Goal: Task Accomplishment & Management: Manage account settings

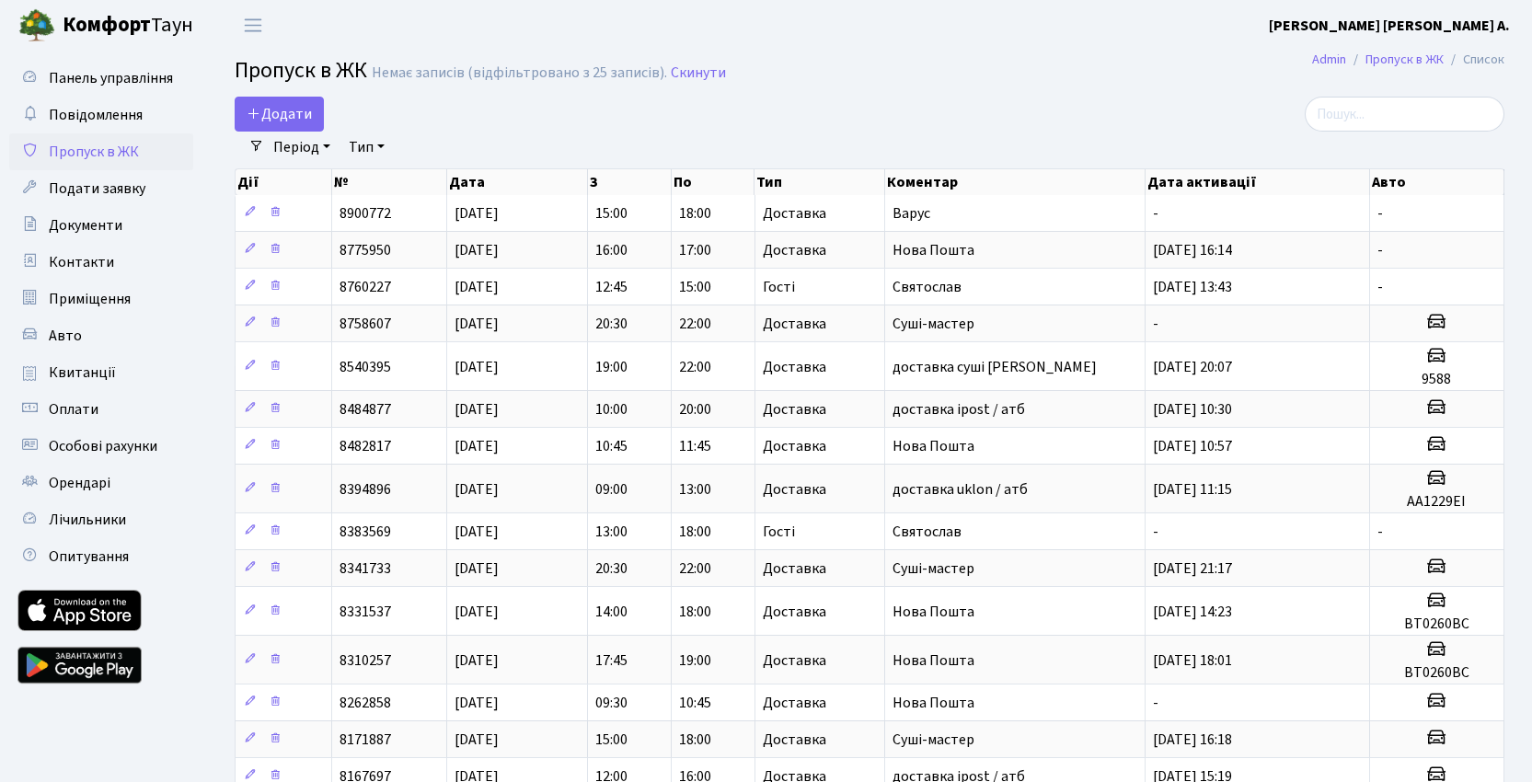
select select "25"
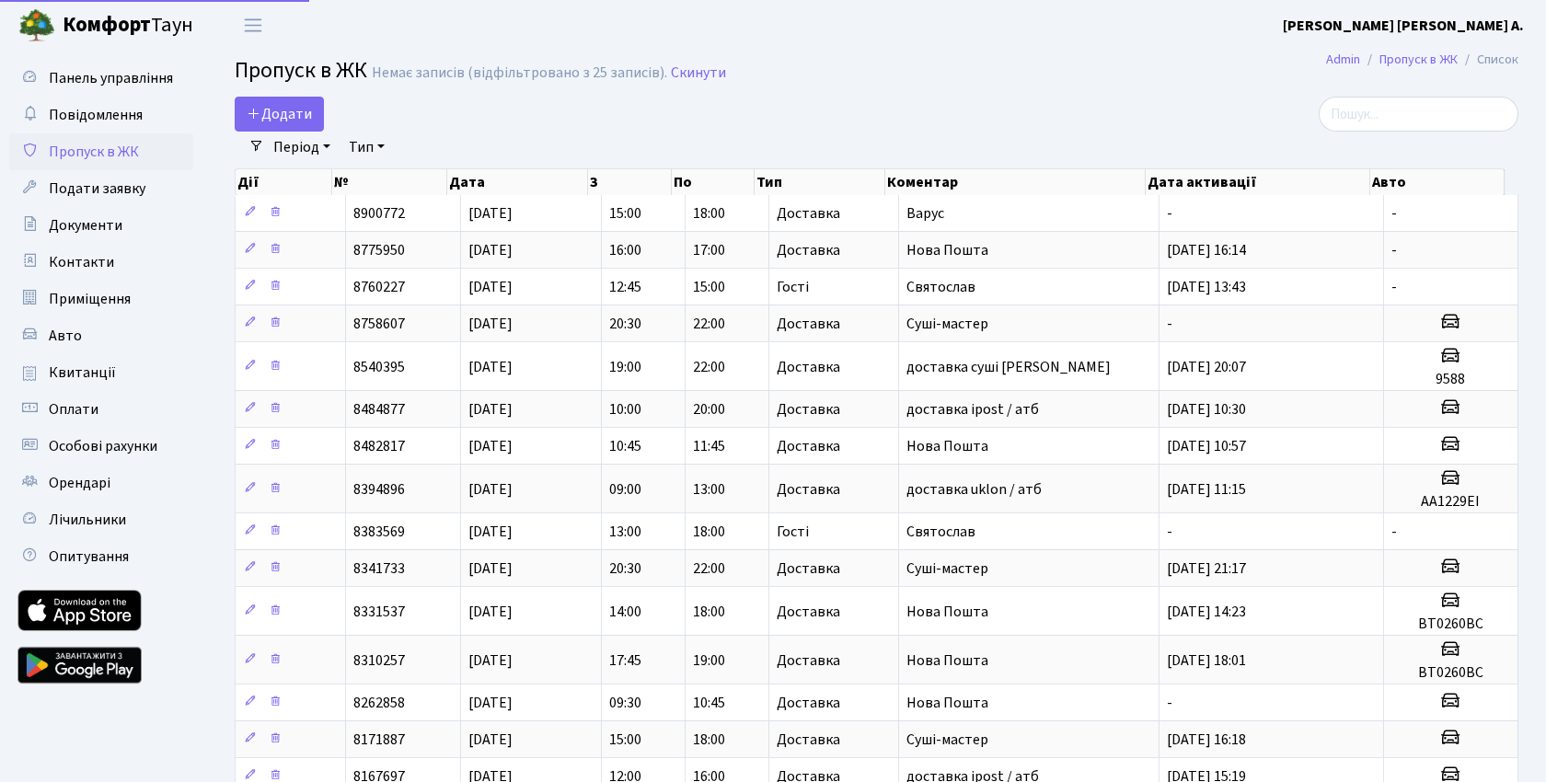
select select "25"
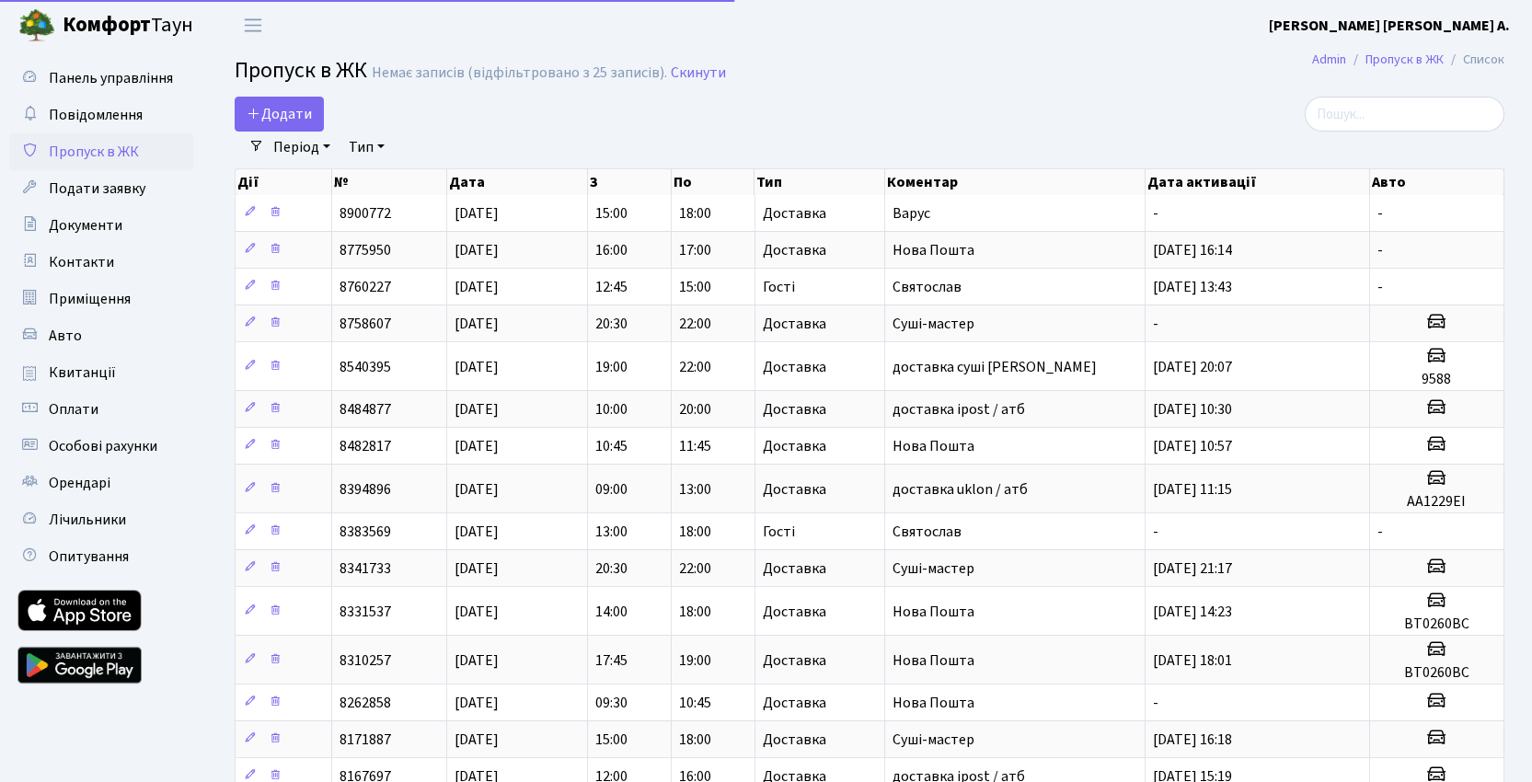
select select "25"
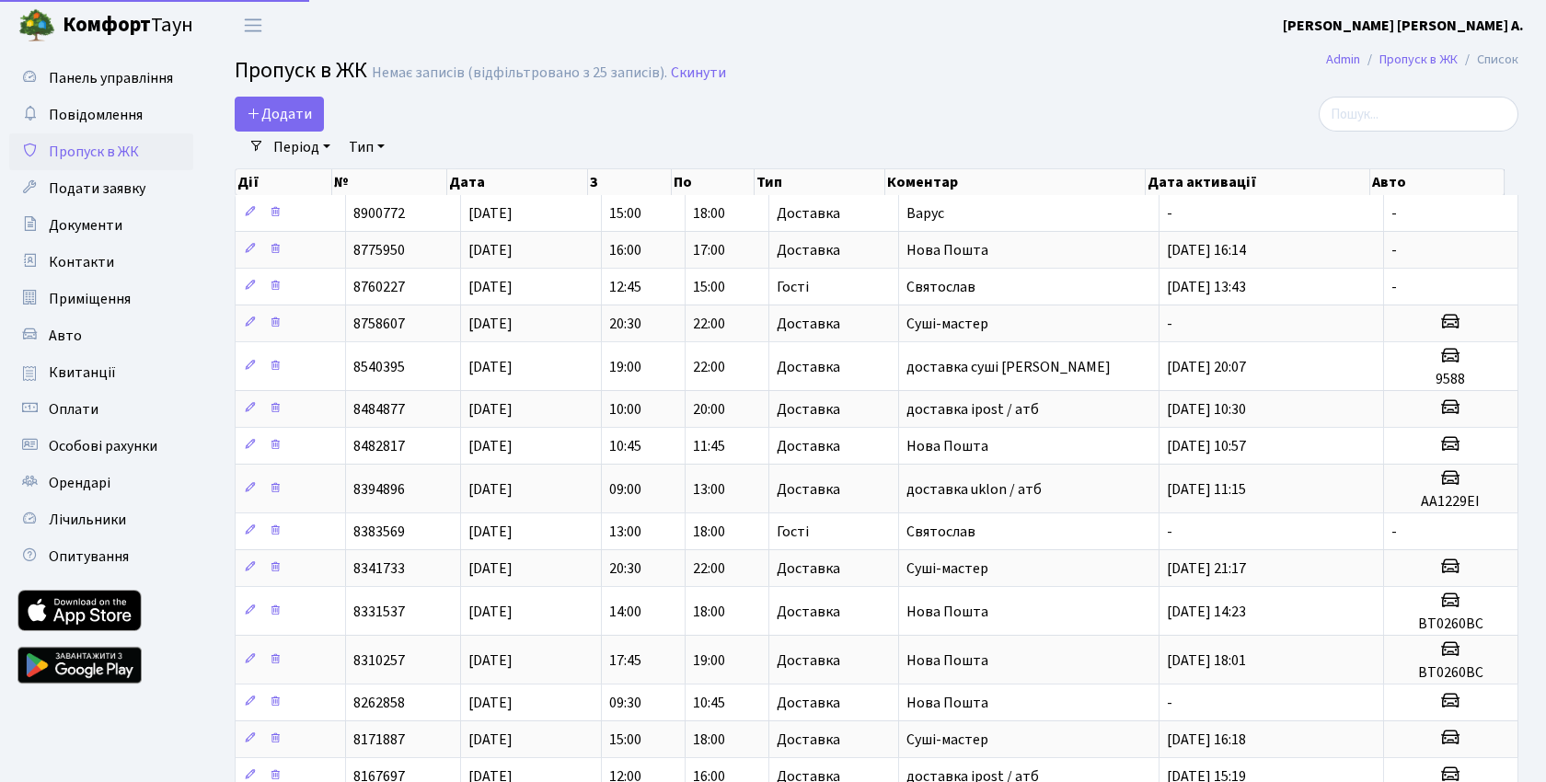
select select "25"
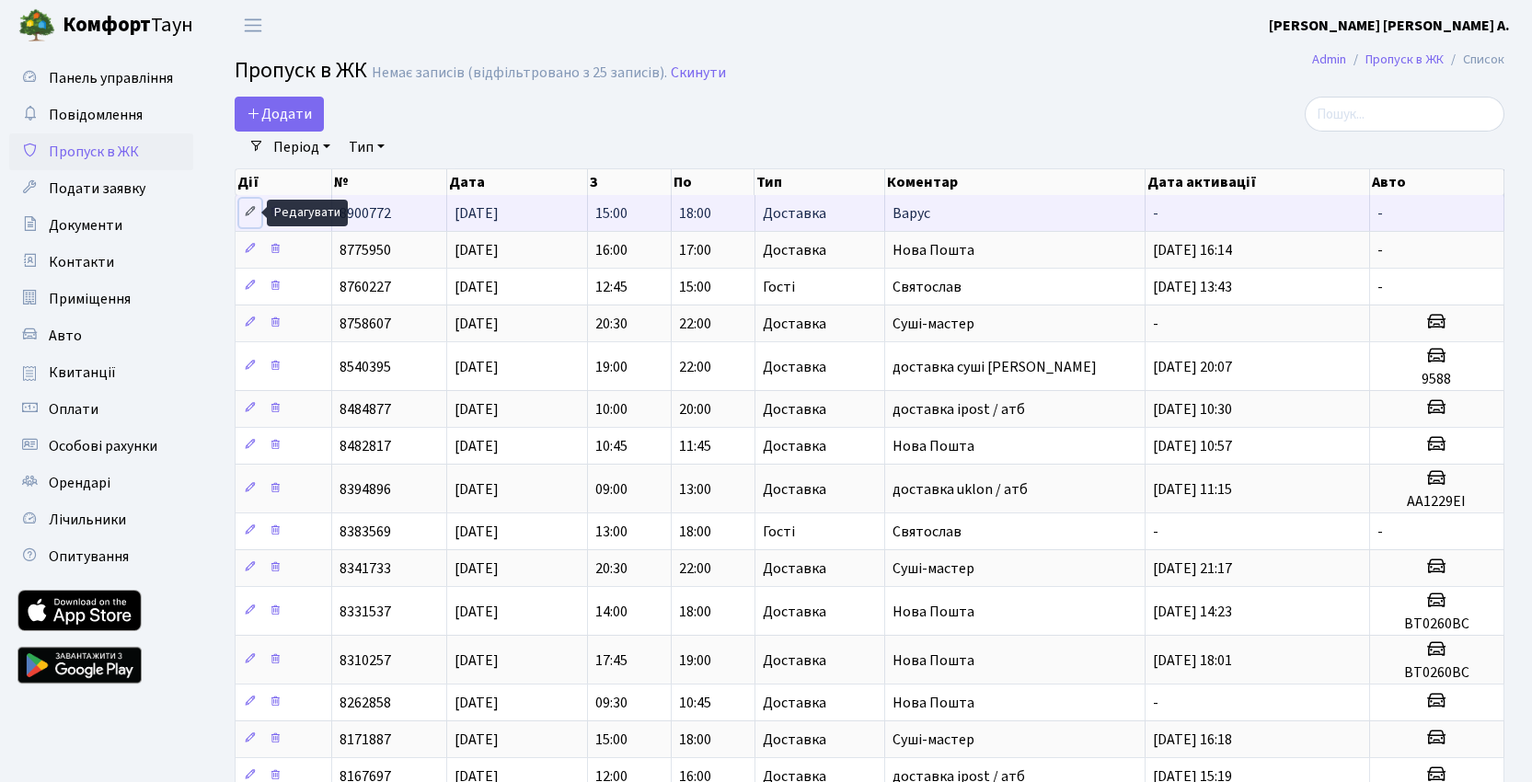
click at [249, 213] on icon at bounding box center [250, 211] width 13 height 13
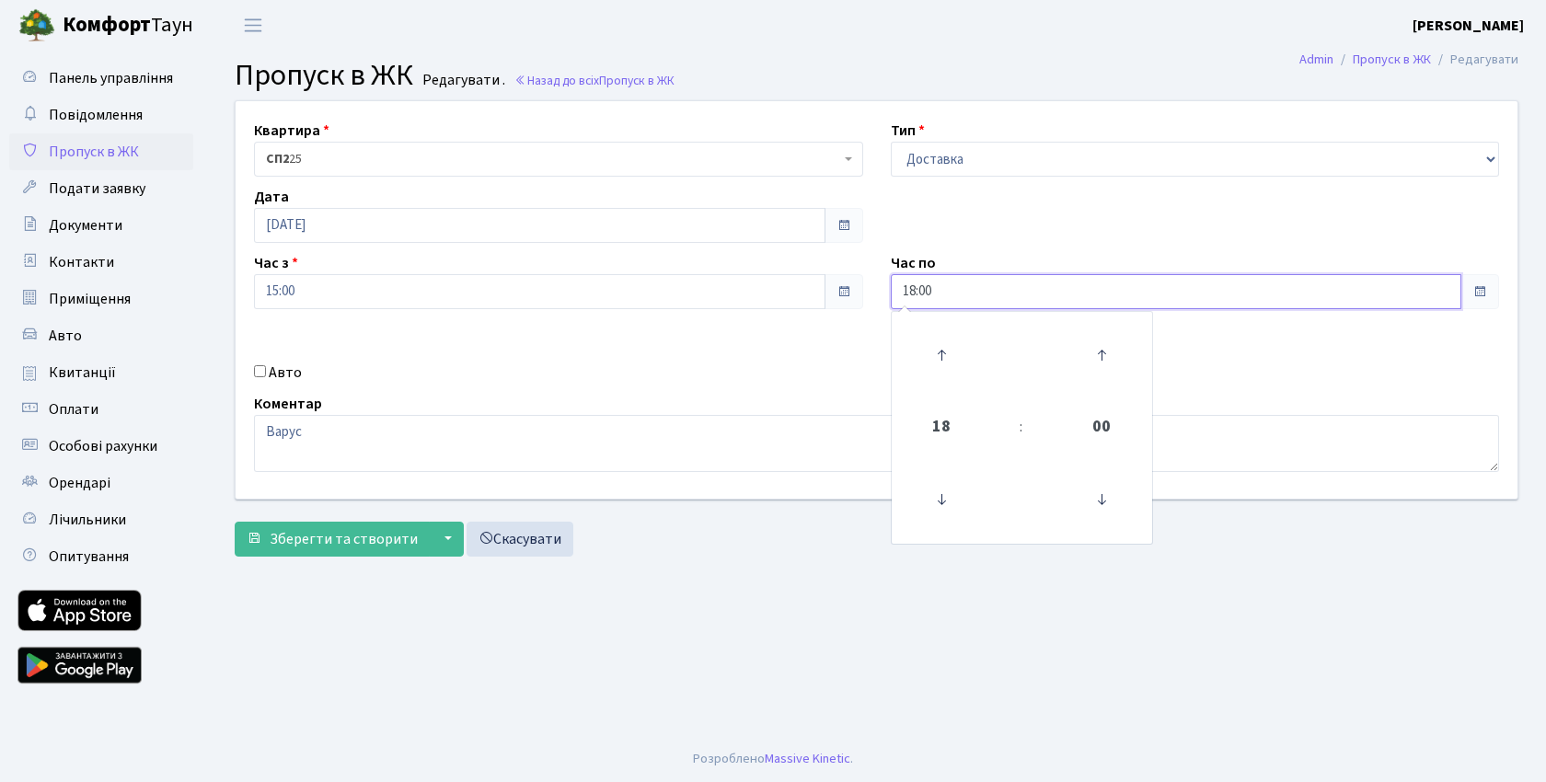
click at [1137, 302] on input "18:00" at bounding box center [1176, 291] width 571 height 35
click at [949, 348] on icon at bounding box center [942, 355] width 50 height 50
type input "19:00"
click at [813, 543] on div "Зберегти та створити ▼ Зберегти і вийти Зберегти та продовжити редагування Скас…" at bounding box center [877, 539] width 1284 height 35
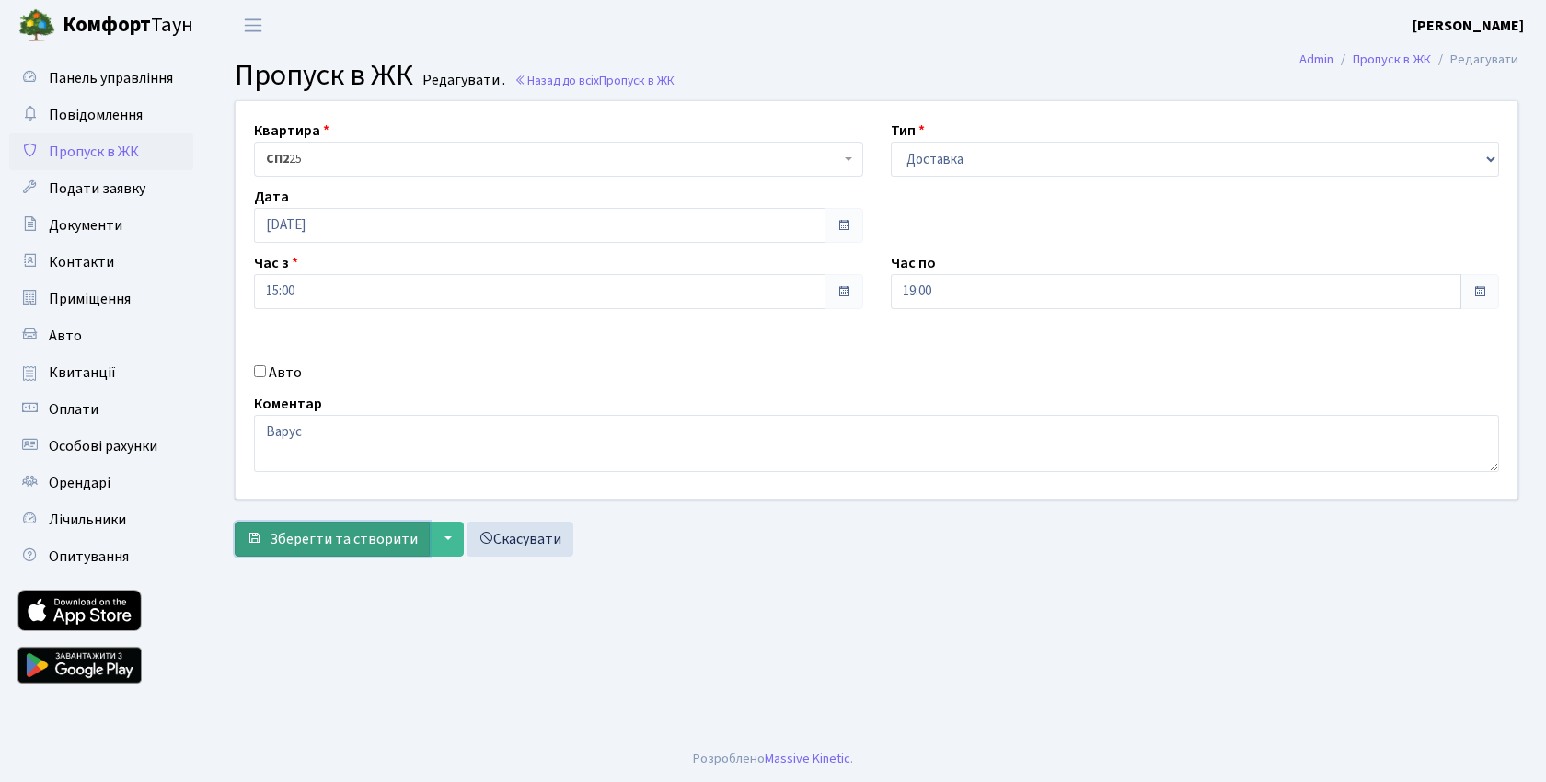
click at [369, 537] on span "Зберегти та створити" at bounding box center [344, 539] width 148 height 20
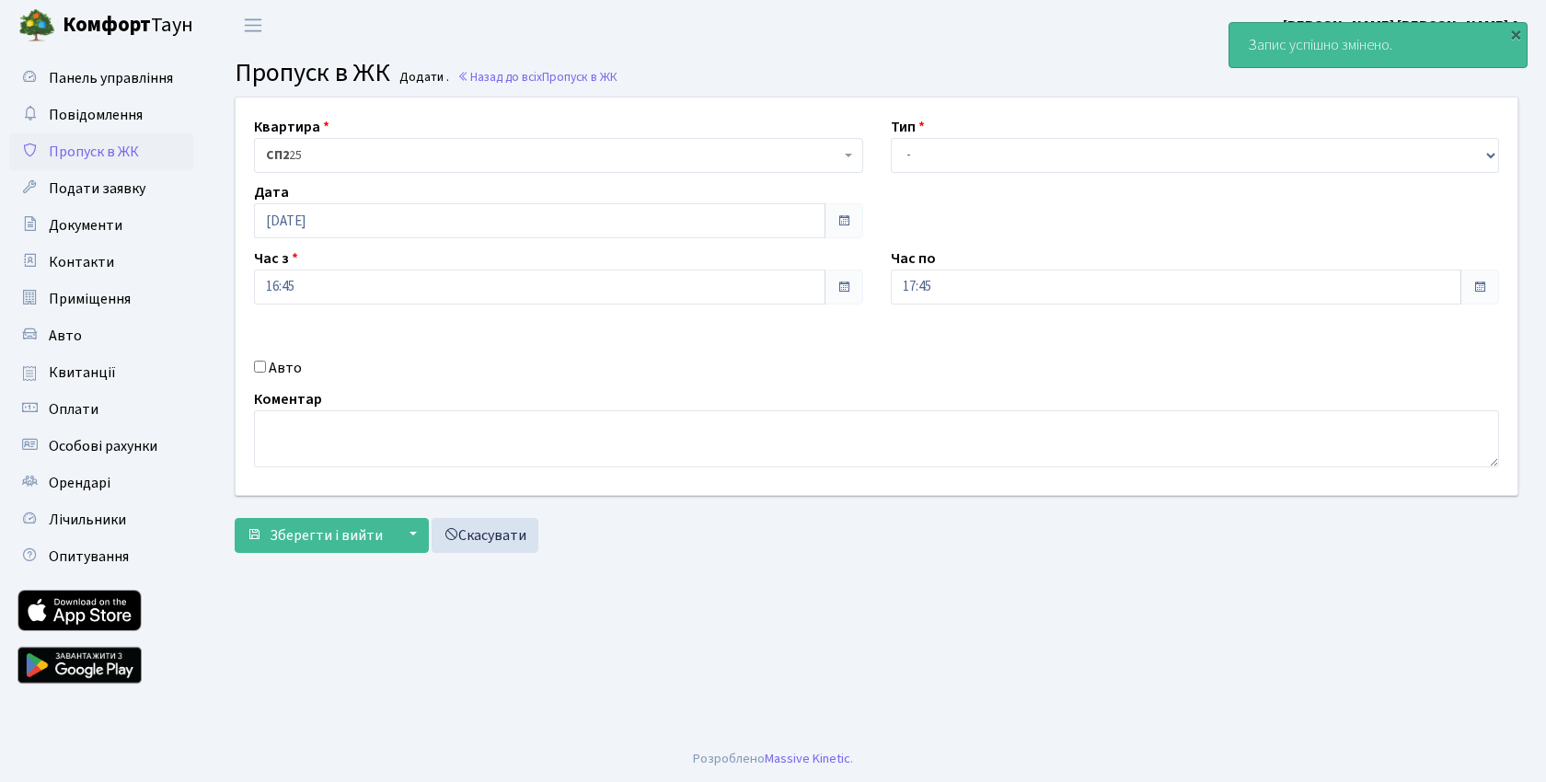
click at [105, 147] on span "Пропуск в ЖК" at bounding box center [94, 152] width 90 height 20
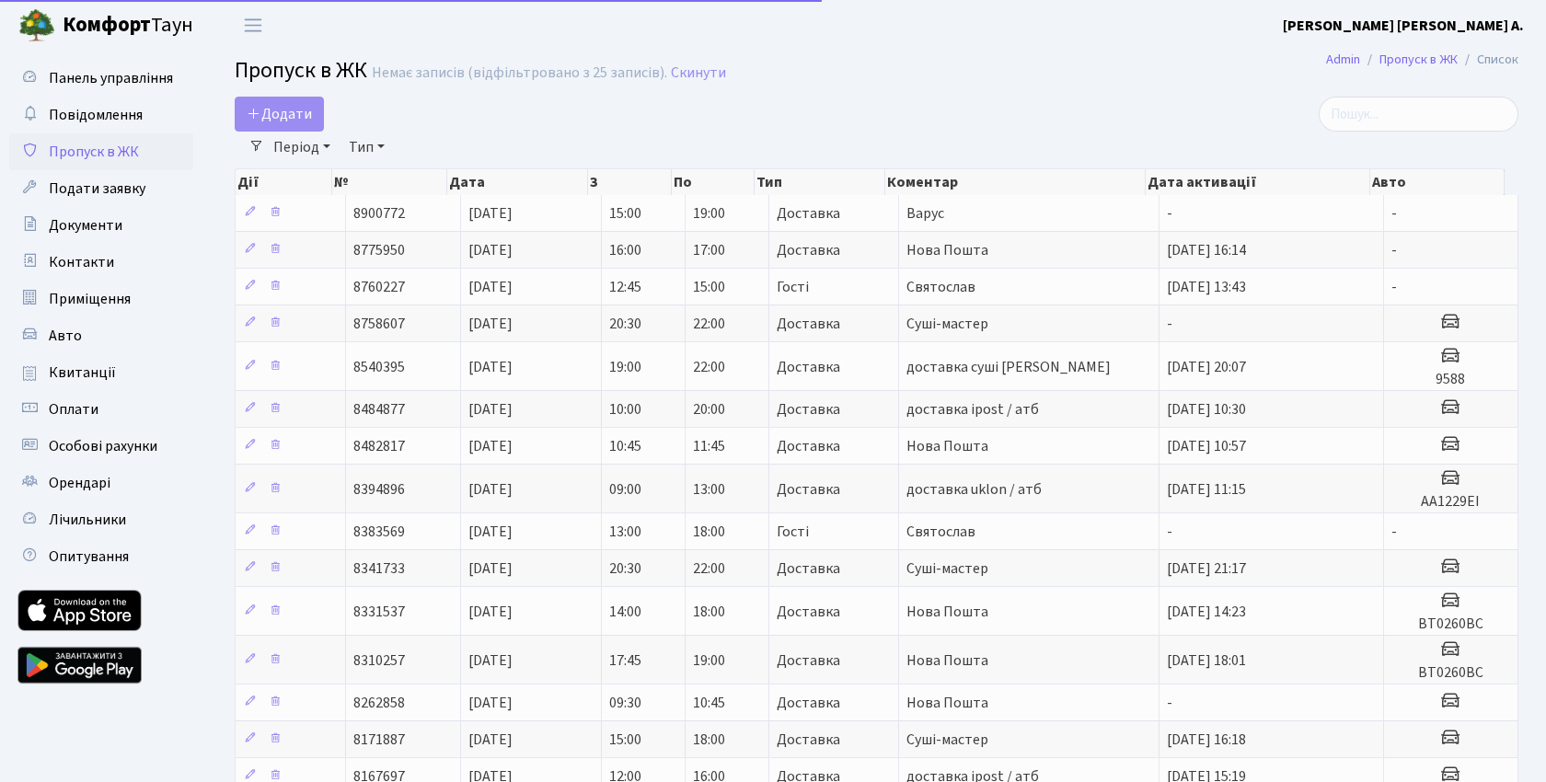
select select "25"
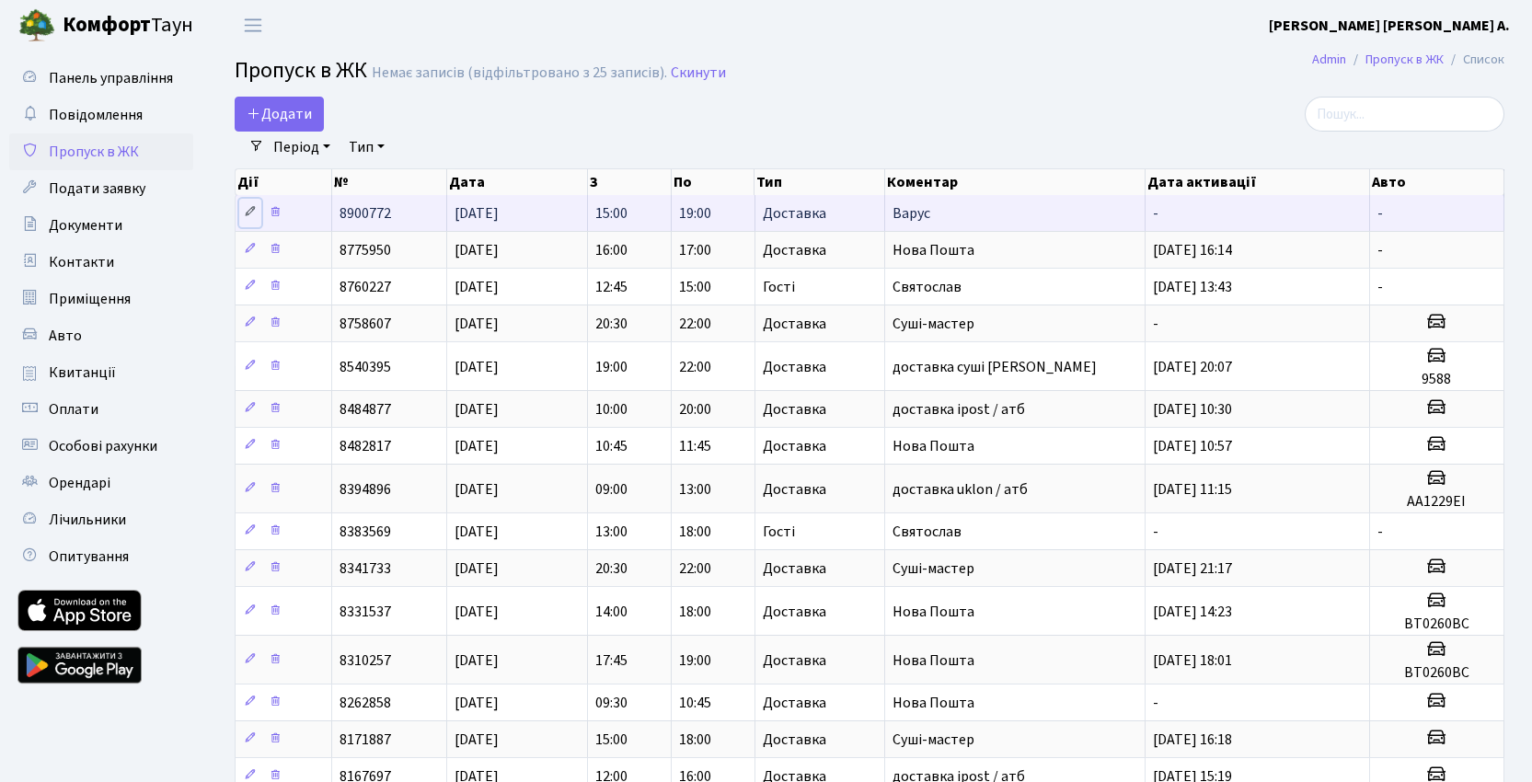
click at [251, 212] on icon at bounding box center [250, 211] width 13 height 13
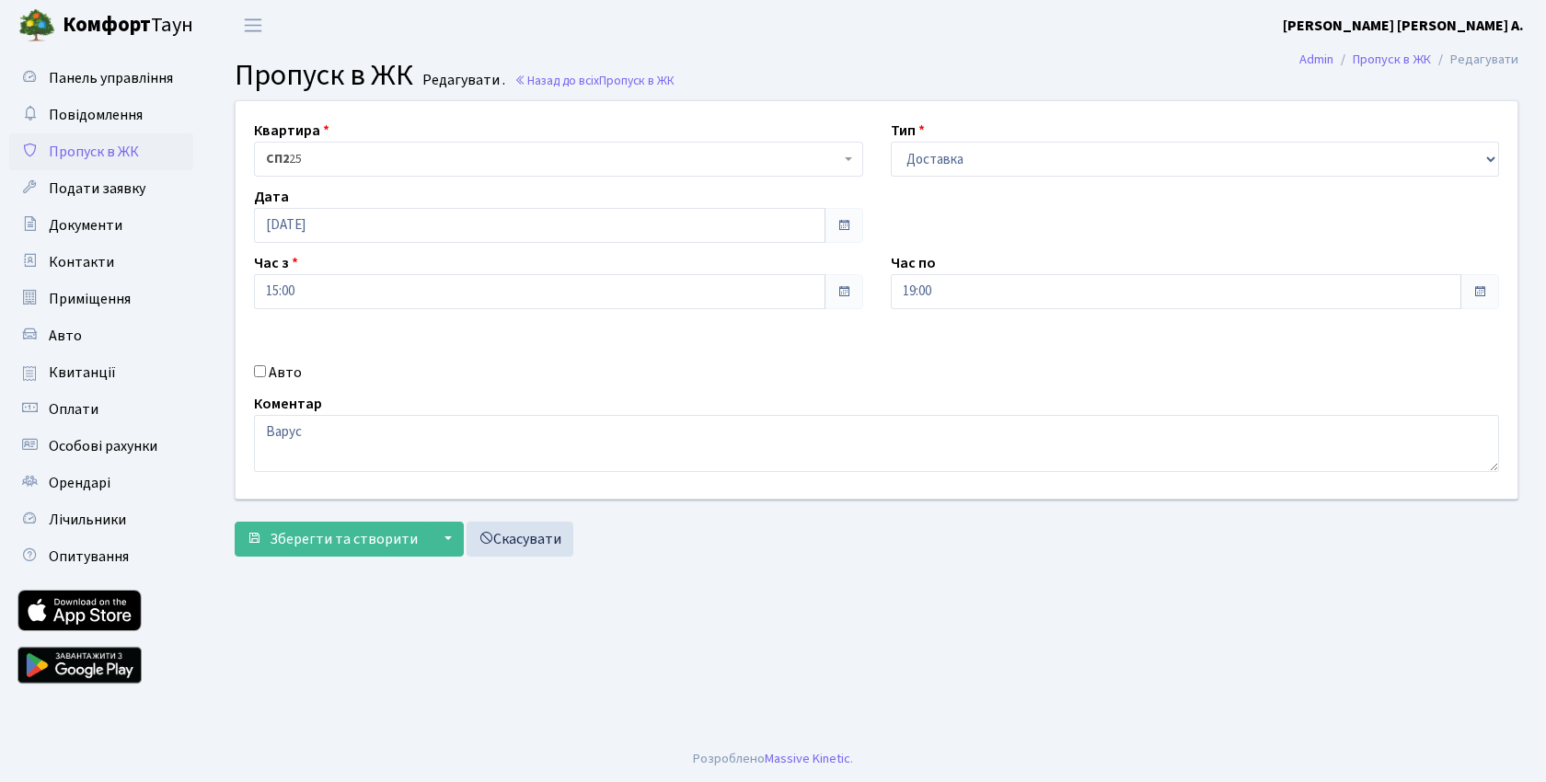
click at [289, 375] on label "Авто" at bounding box center [285, 373] width 33 height 22
click at [266, 375] on input "Авто" at bounding box center [260, 371] width 12 height 12
checkbox input "true"
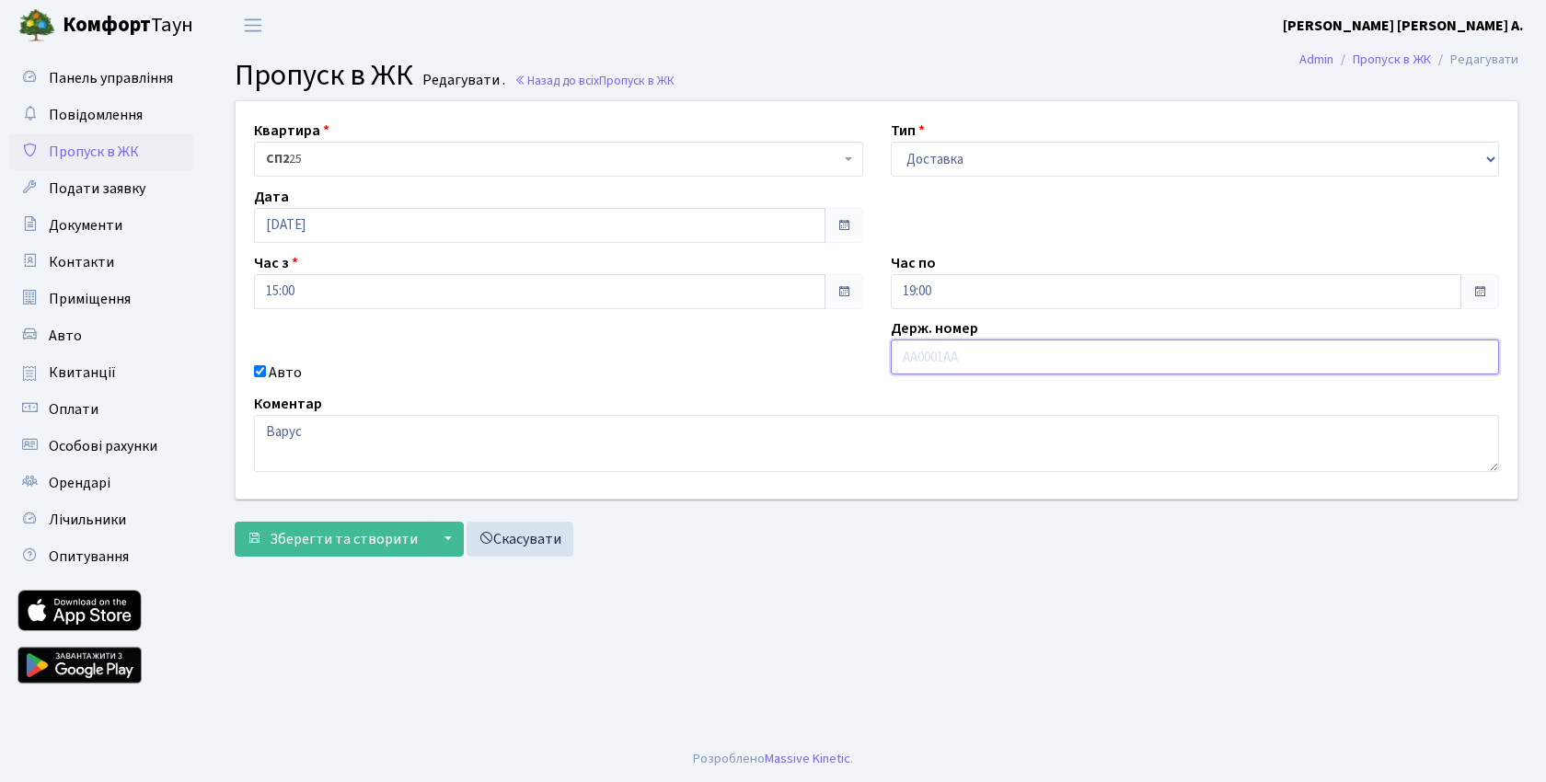
paste input "7047"
type input "7047"
click at [883, 397] on div "Коментар Варус" at bounding box center [876, 432] width 1273 height 79
click at [692, 295] on input "15:00" at bounding box center [539, 291] width 571 height 35
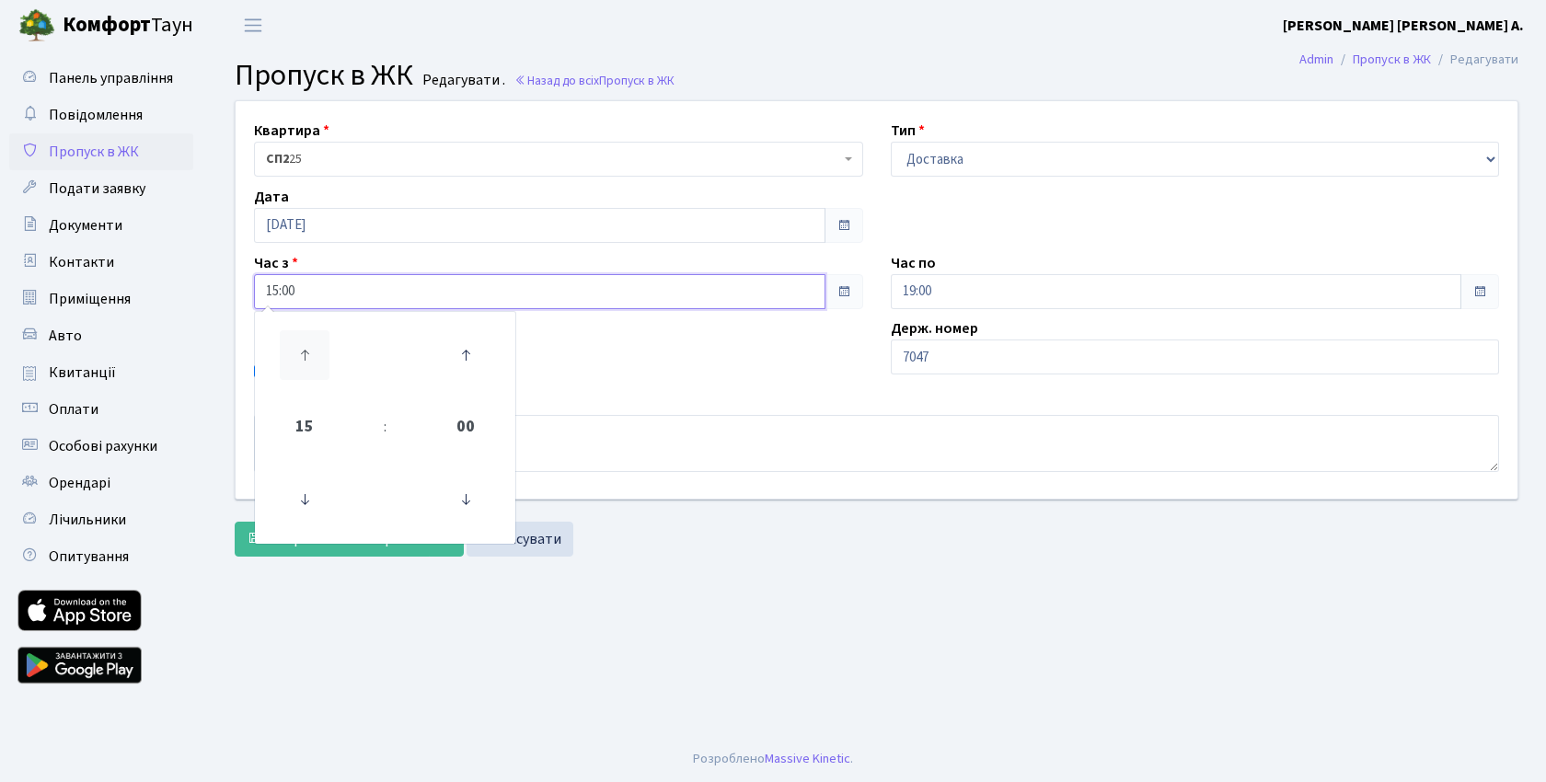
click at [306, 358] on icon at bounding box center [305, 355] width 50 height 50
type input "16:00"
click at [352, 607] on main "Admin Пропуск в ЖК Редагувати Пропуск в ЖК Редагувати . Назад до всіх Пропуск в…" at bounding box center [876, 394] width 1339 height 686
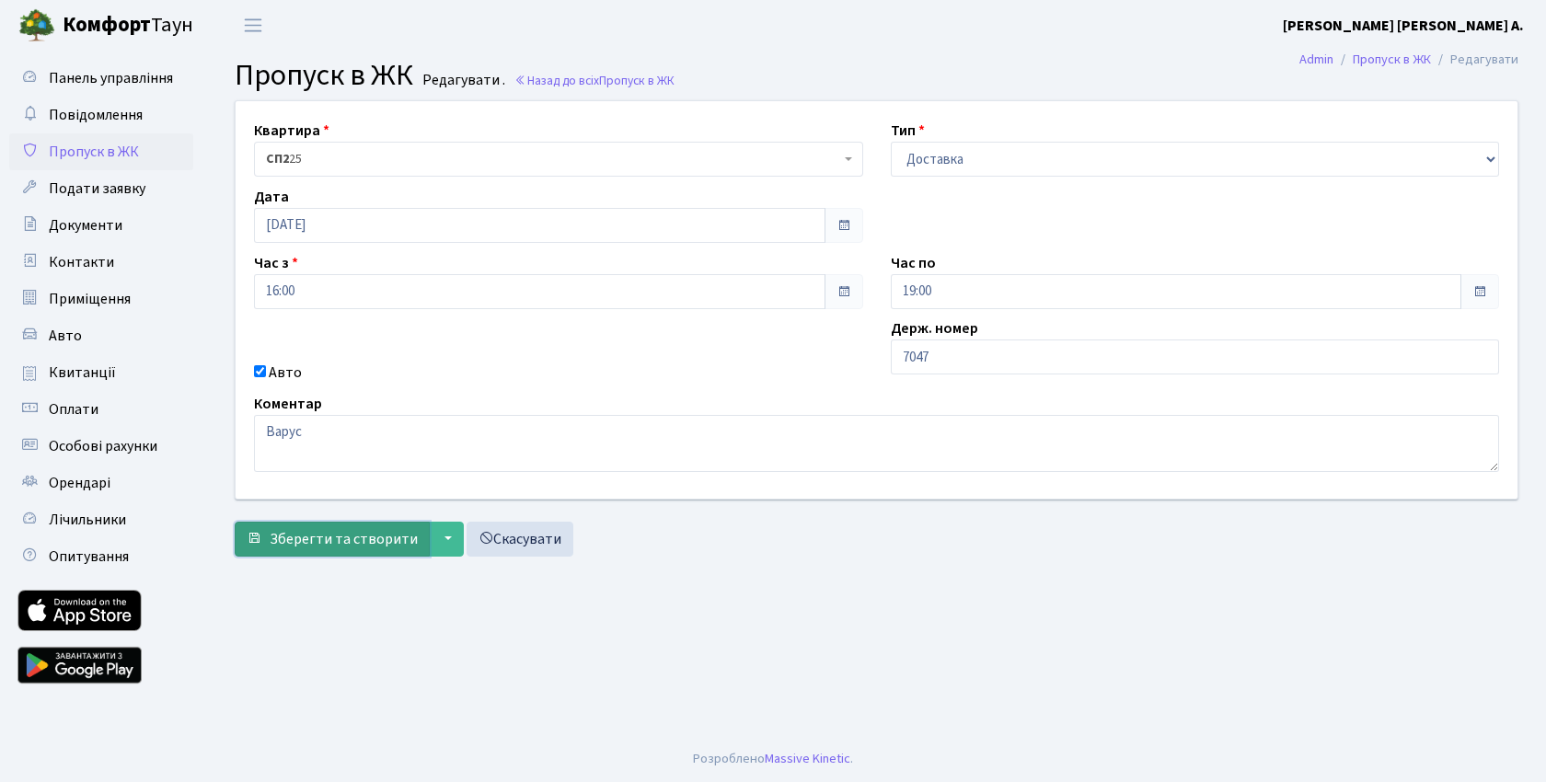
click at [341, 537] on span "Зберегти та створити" at bounding box center [344, 539] width 148 height 20
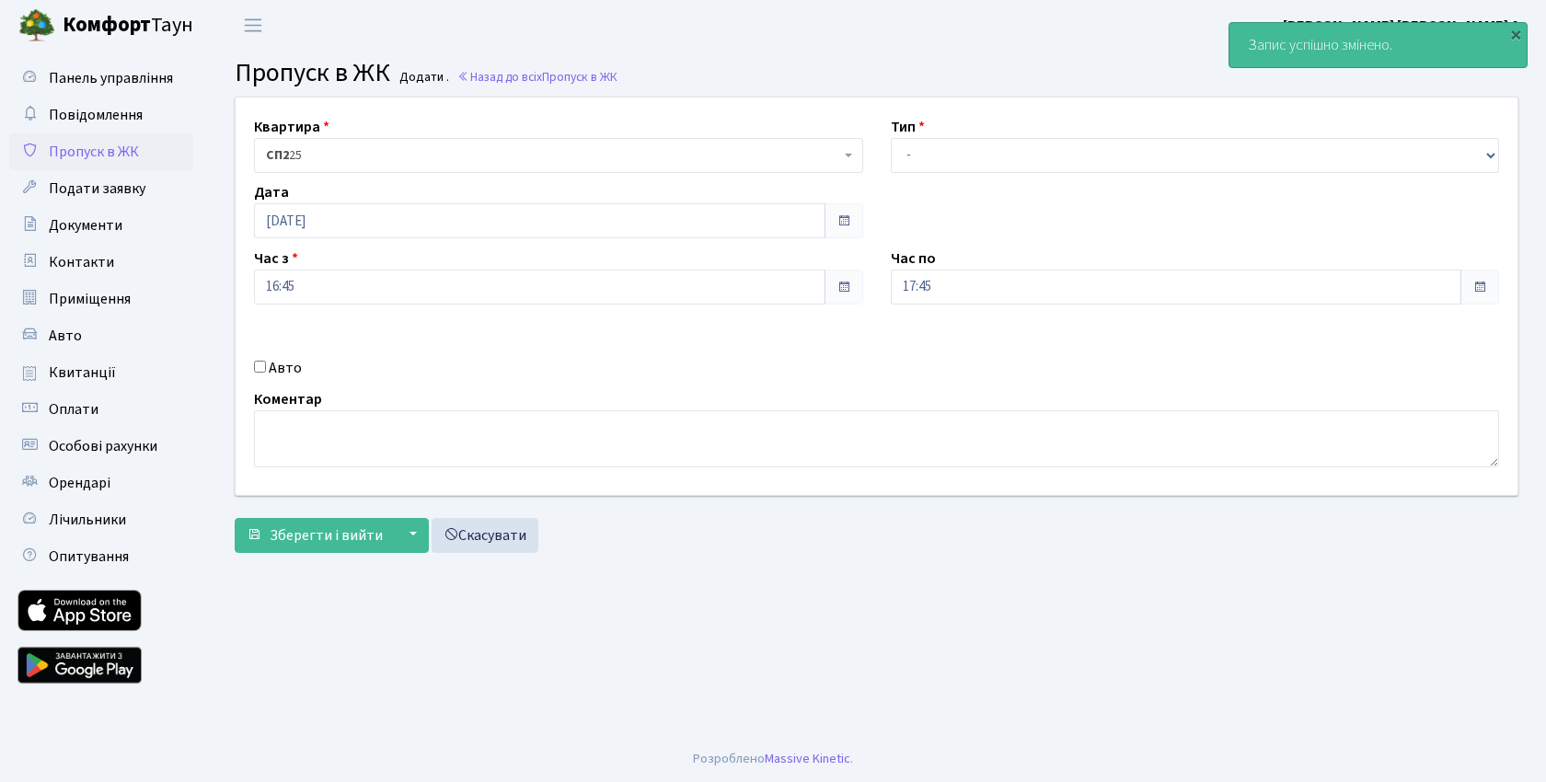
click at [127, 154] on span "Пропуск в ЖК" at bounding box center [94, 152] width 90 height 20
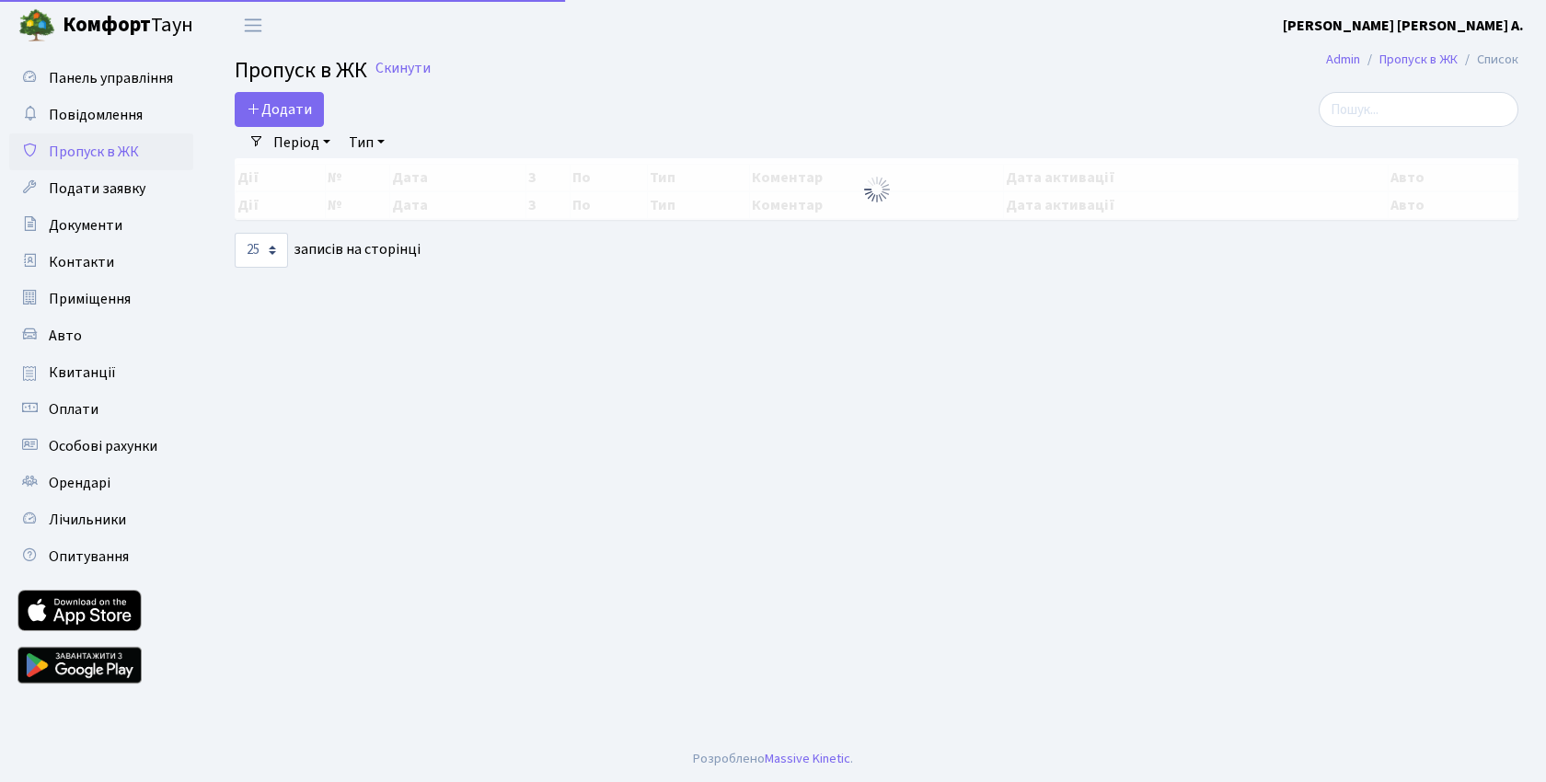
select select "25"
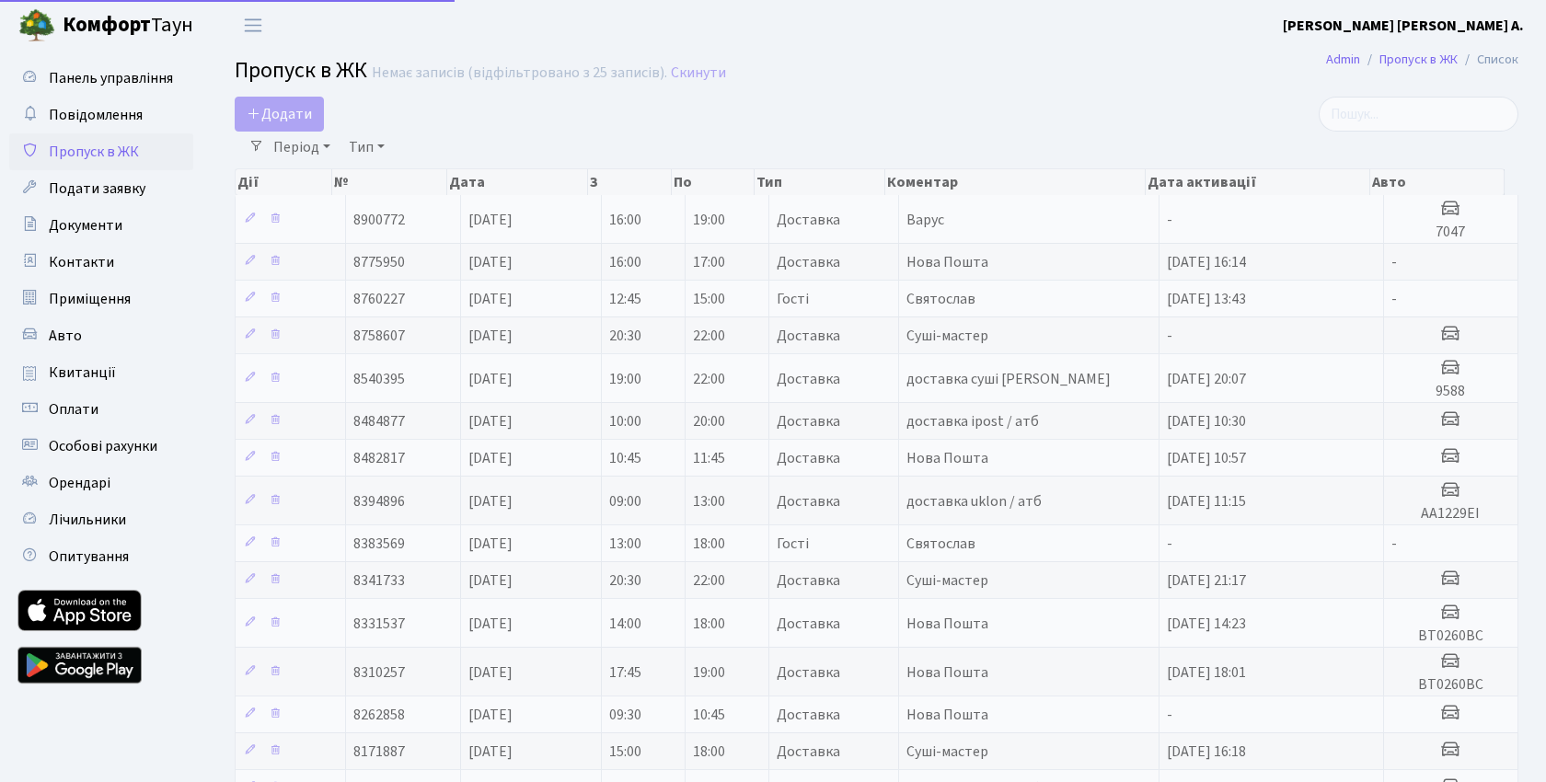
select select "25"
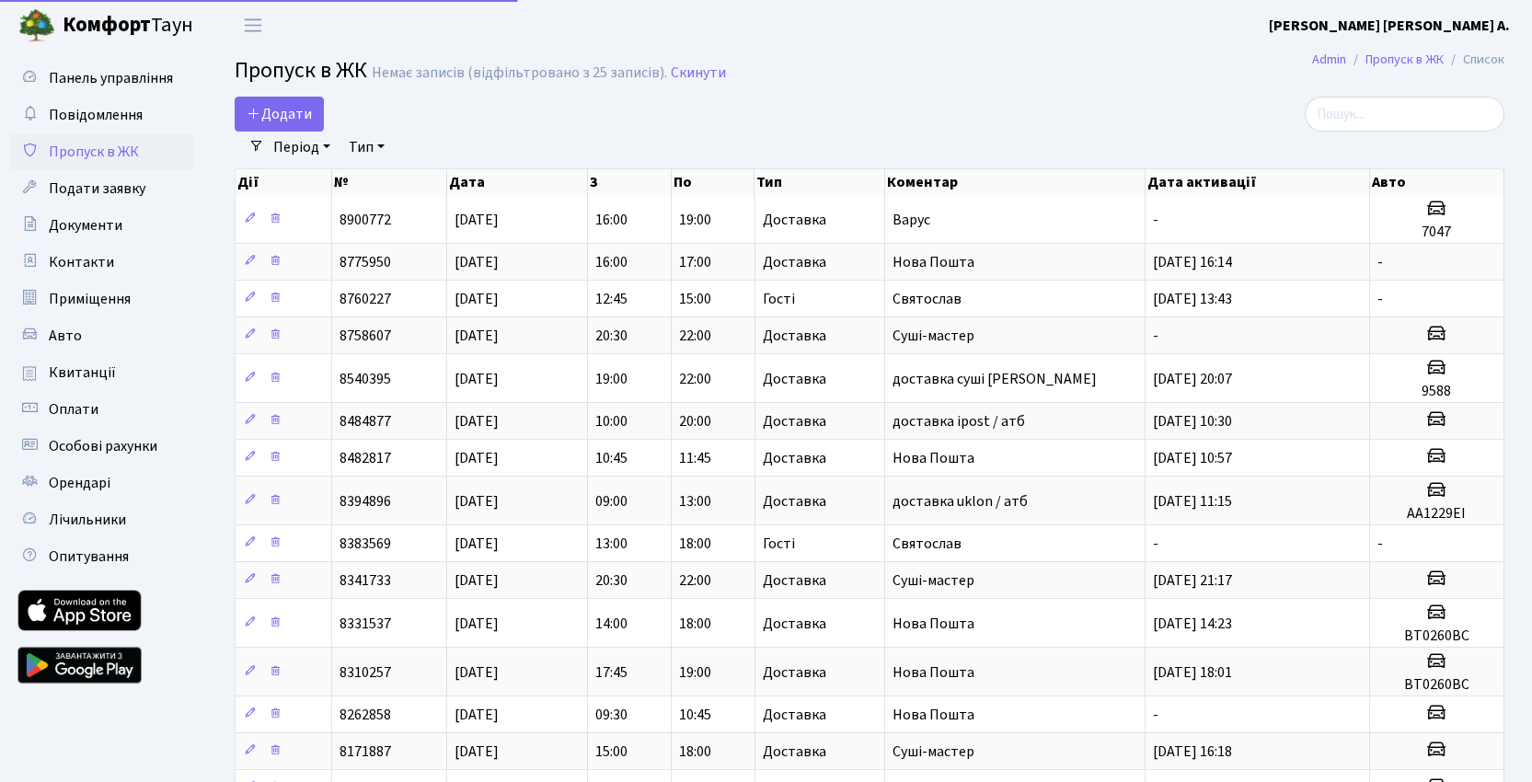
select select "25"
click at [1063, 115] on div "Додати" at bounding box center [653, 114] width 837 height 35
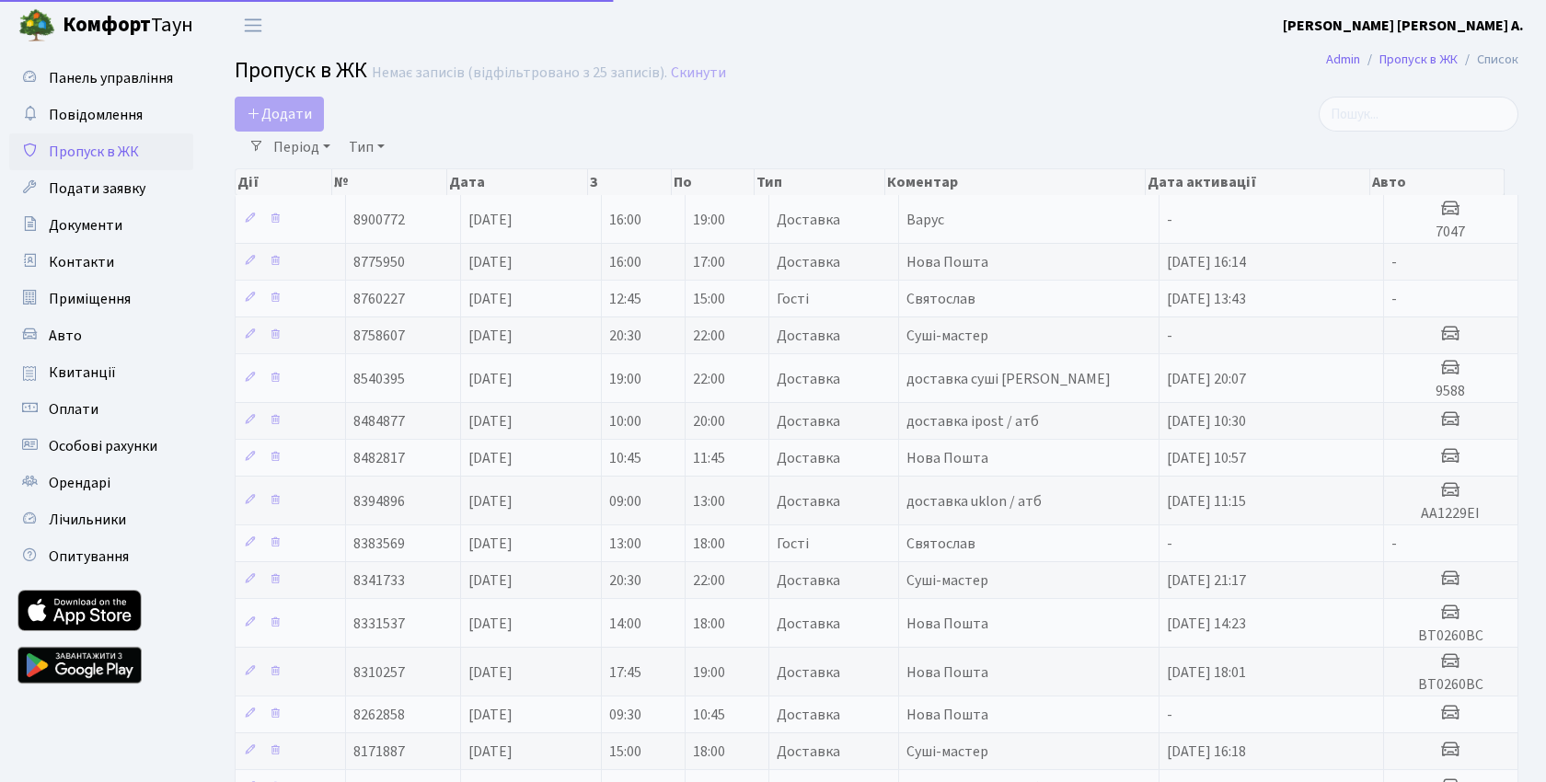
select select "25"
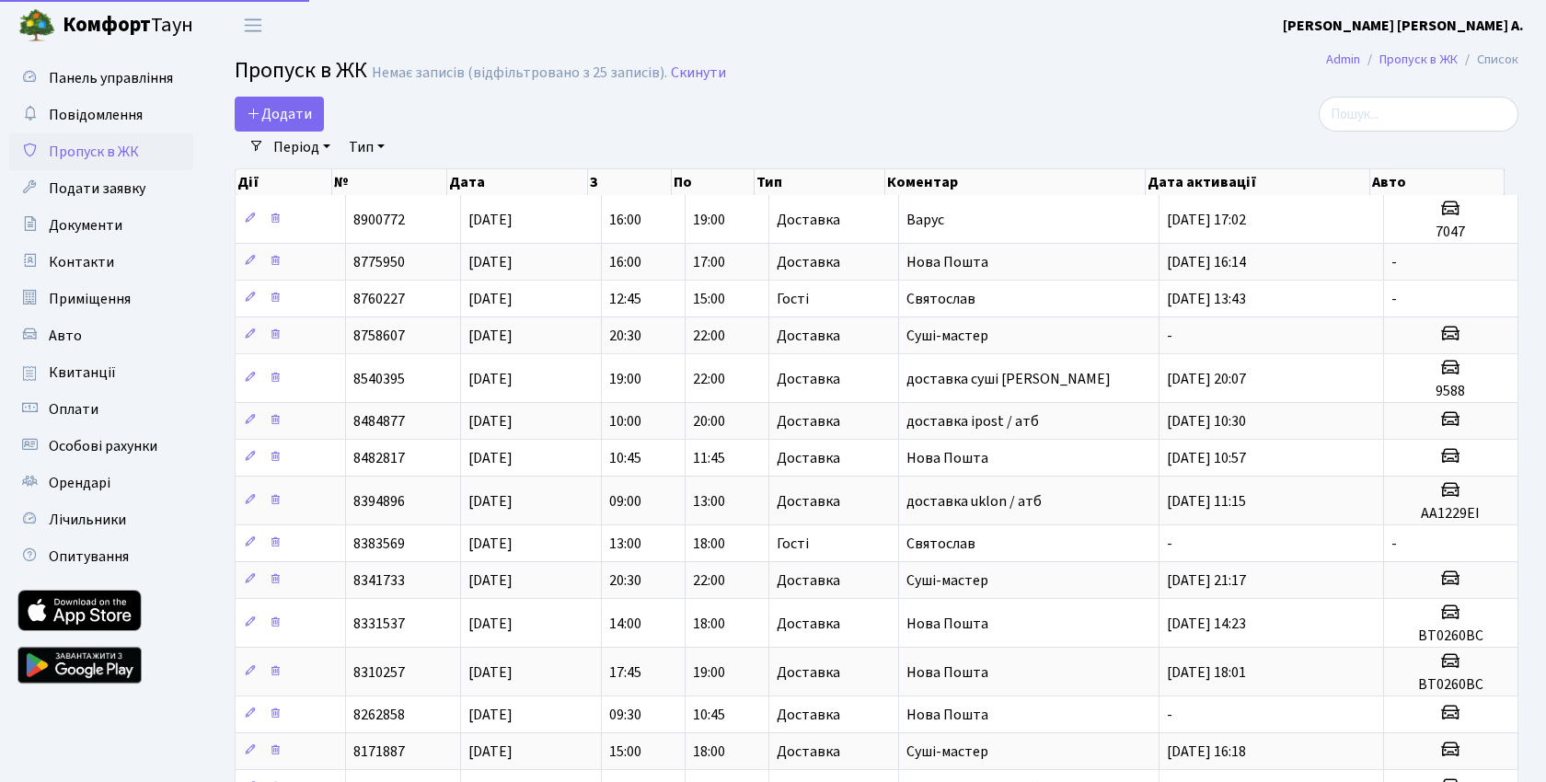
select select "25"
